Goal: Feedback & Contribution: Submit feedback/report problem

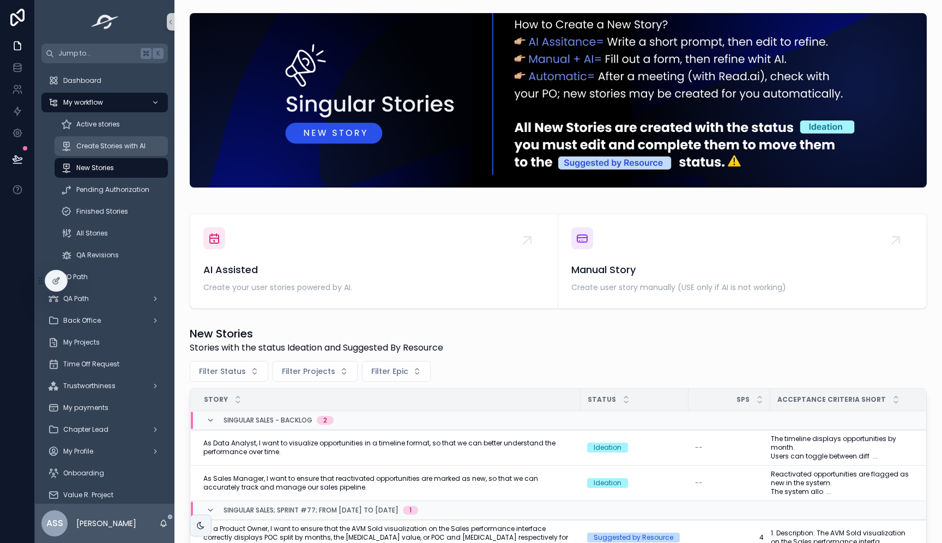
click at [116, 147] on span "Create Stories with AI" at bounding box center [110, 146] width 69 height 9
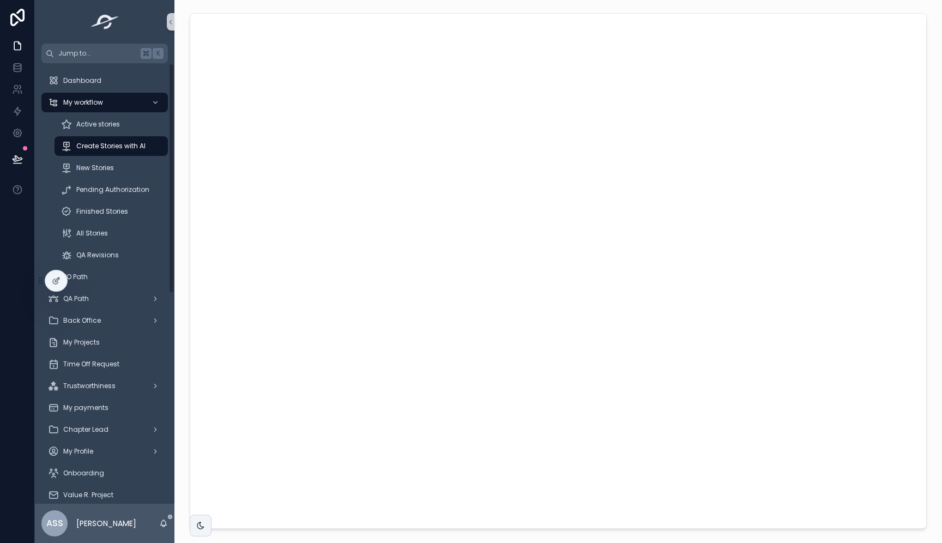
click at [10, 243] on div at bounding box center [17, 271] width 35 height 543
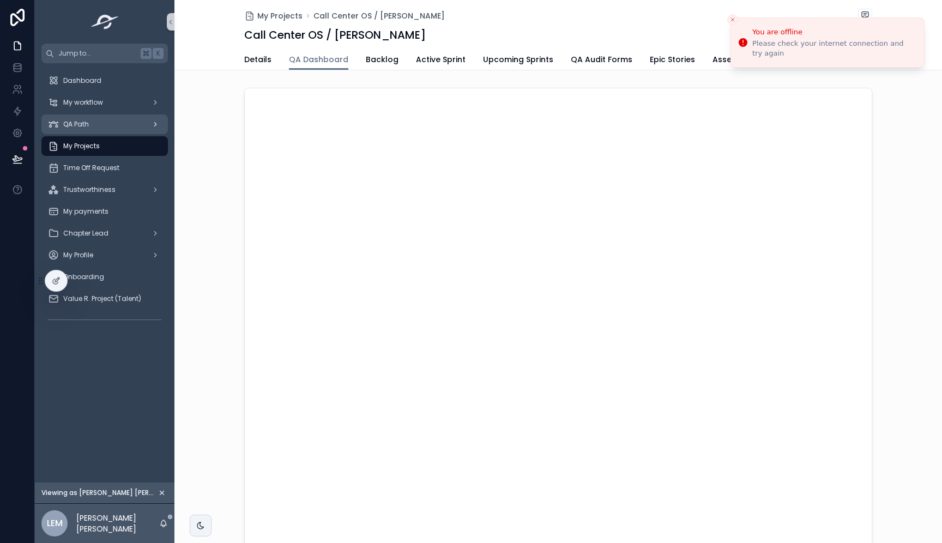
scroll to position [83, 0]
click at [92, 101] on span "My workflow" at bounding box center [83, 102] width 40 height 9
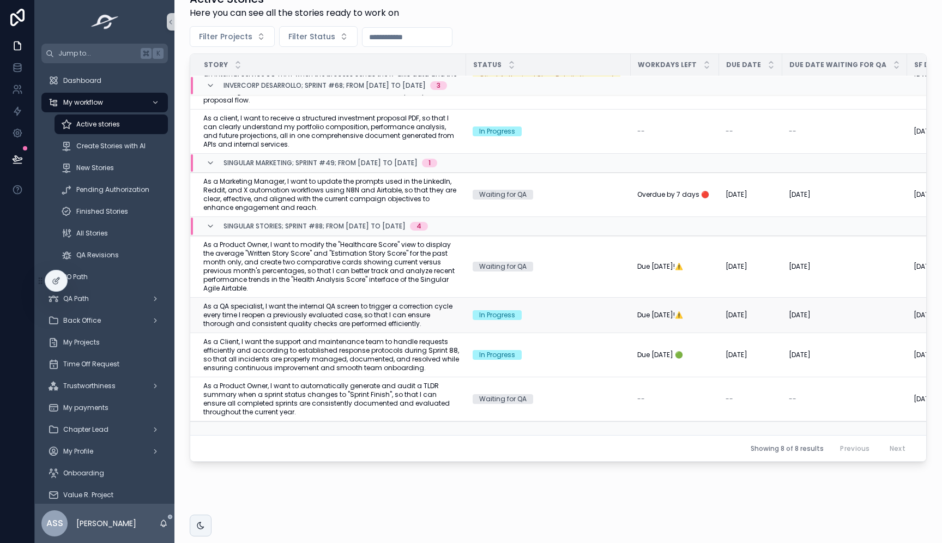
scroll to position [100, 0]
click at [431, 307] on span "As a QA specialist, I want the internal QA screen to trigger a correction cycle…" at bounding box center [331, 315] width 256 height 26
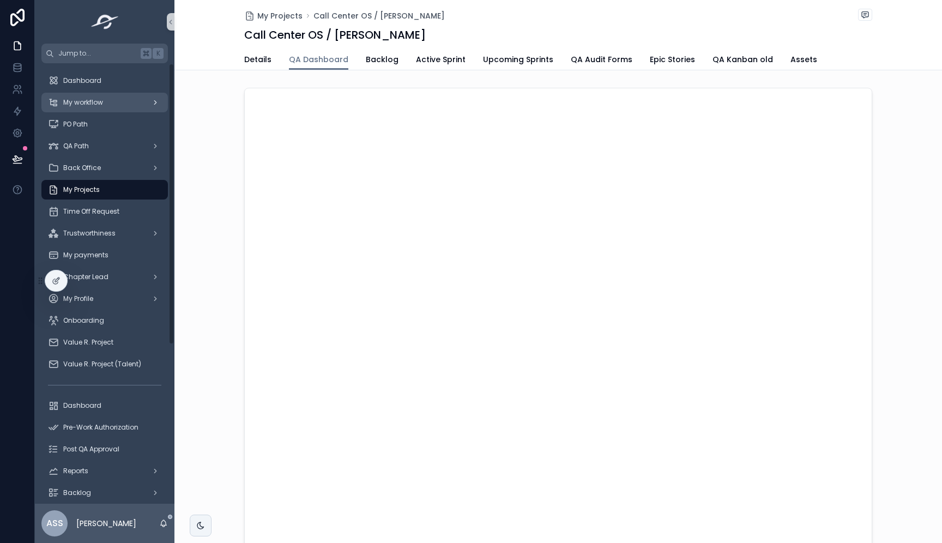
click at [98, 100] on span "My workflow" at bounding box center [83, 102] width 40 height 9
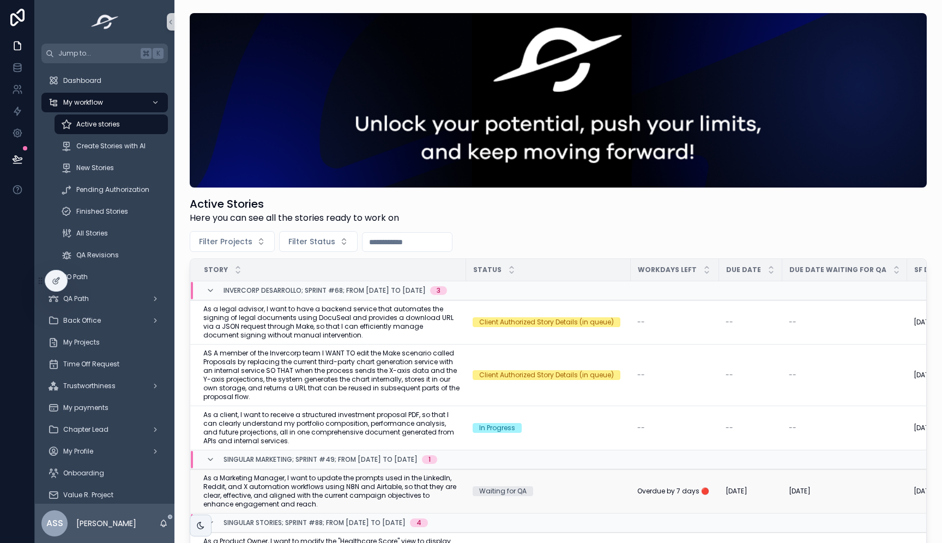
click at [388, 486] on span "As a Marketing Manager, I want to update the prompts used in the LinkedIn, Redd…" at bounding box center [331, 491] width 256 height 35
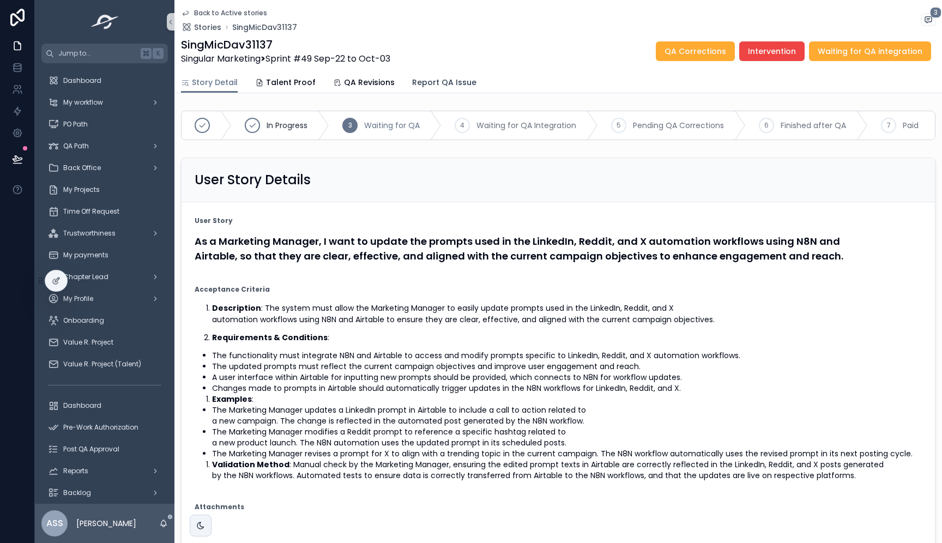
click at [428, 84] on span "Report QA Issue" at bounding box center [444, 82] width 64 height 11
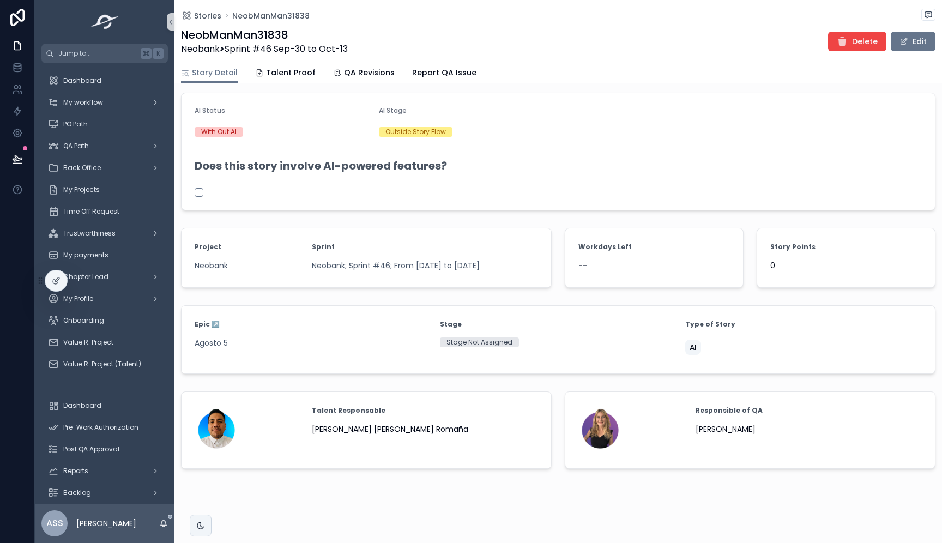
scroll to position [462, 0]
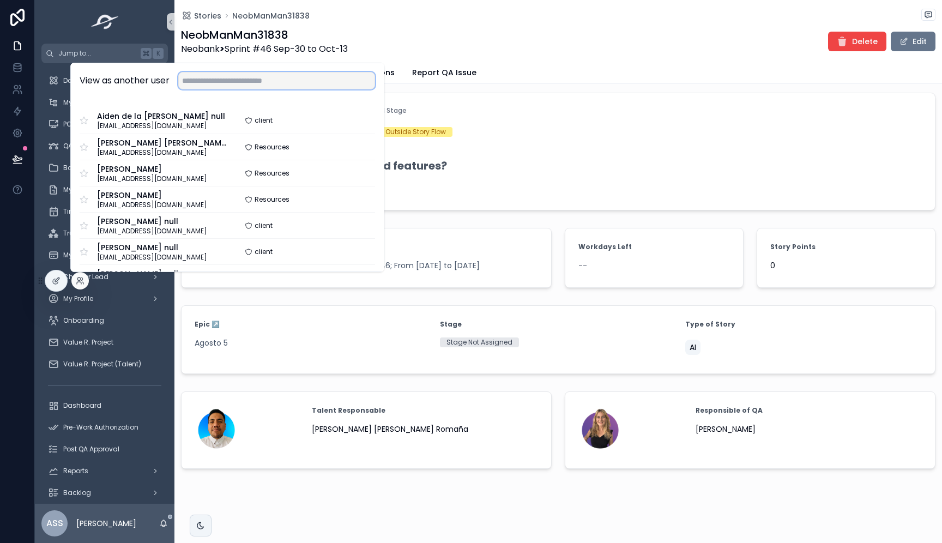
click at [291, 78] on input "text" at bounding box center [276, 80] width 197 height 17
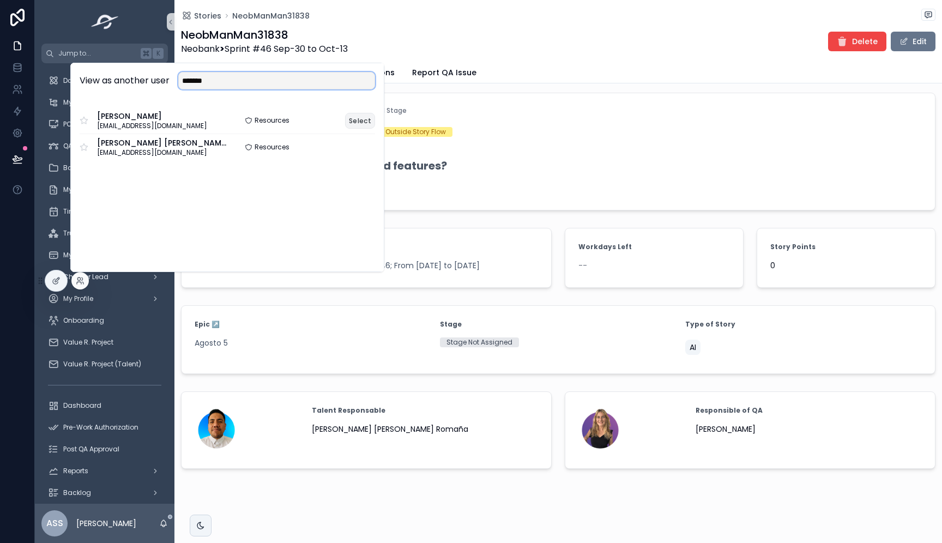
type input "*******"
click at [359, 118] on button "Select" at bounding box center [360, 121] width 30 height 16
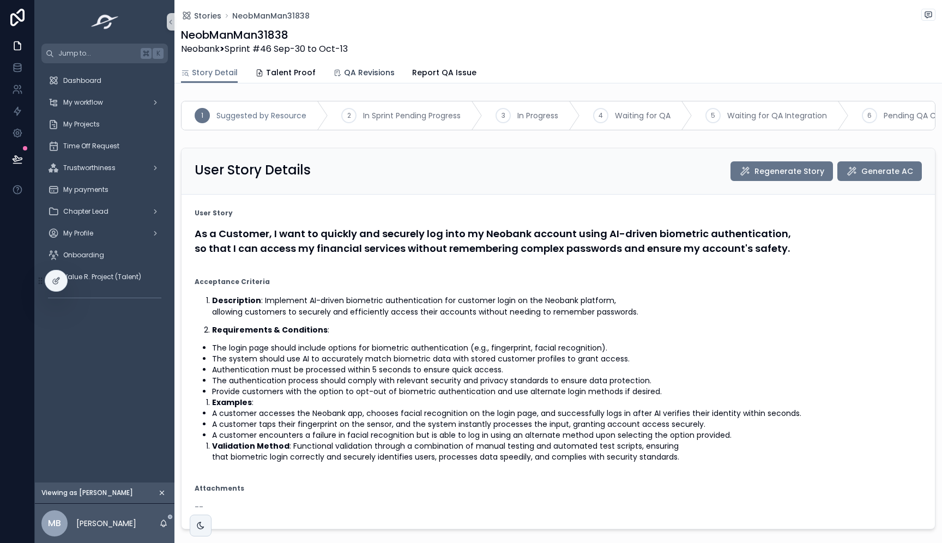
click at [373, 67] on span "QA Revisions" at bounding box center [369, 72] width 51 height 11
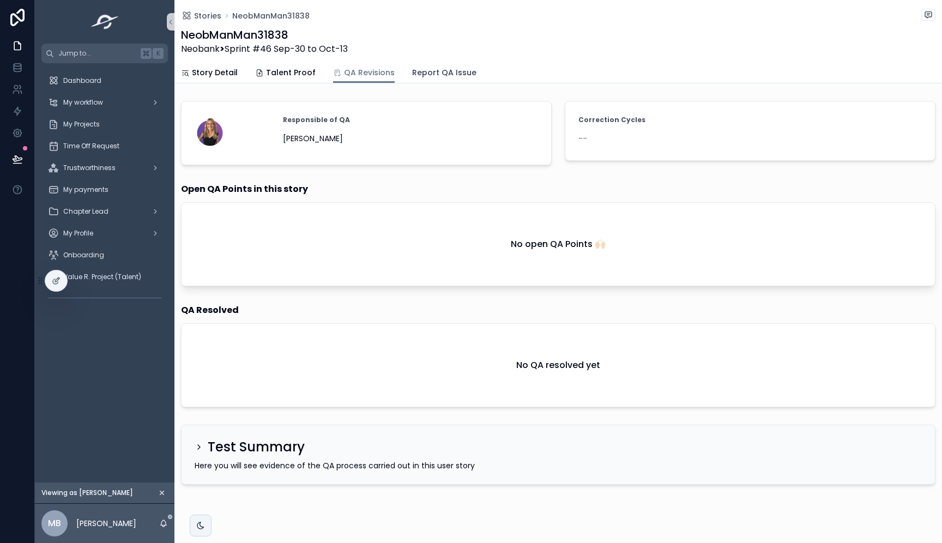
click at [426, 73] on span "Report QA Issue" at bounding box center [444, 72] width 64 height 11
